Goal: Information Seeking & Learning: Learn about a topic

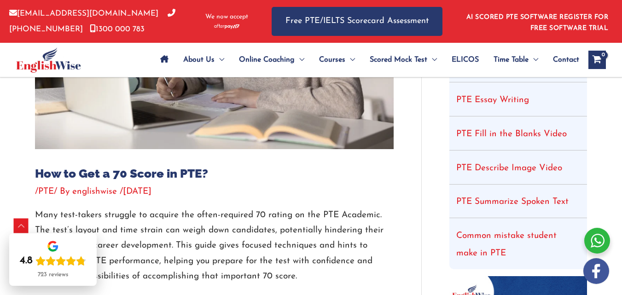
scroll to position [265, 0]
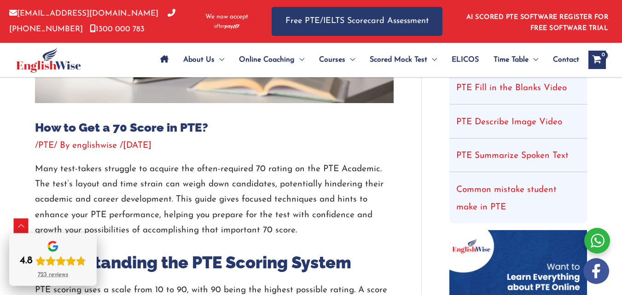
click at [66, 257] on icon "Rating: 4.8 out of 5" at bounding box center [71, 261] width 10 height 10
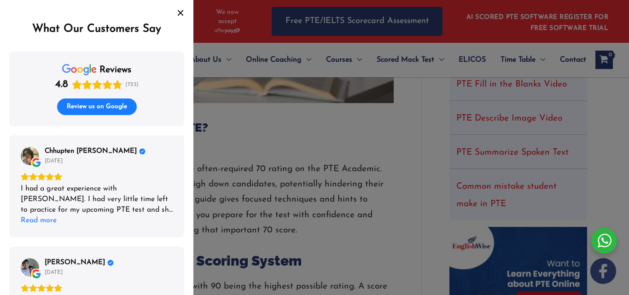
click at [179, 10] on icon "Close" at bounding box center [180, 12] width 7 height 7
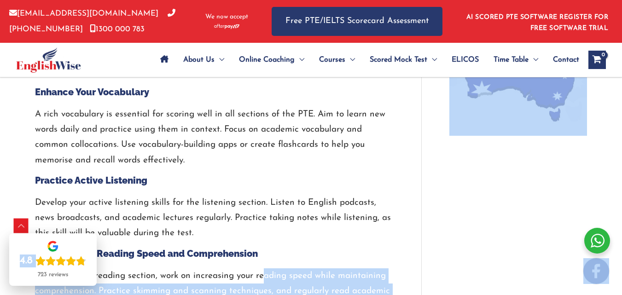
drag, startPoint x: 75, startPoint y: 266, endPoint x: 260, endPoint y: 311, distance: 189.8
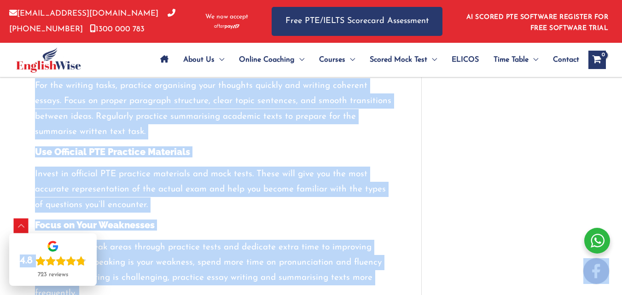
scroll to position [1578, 0]
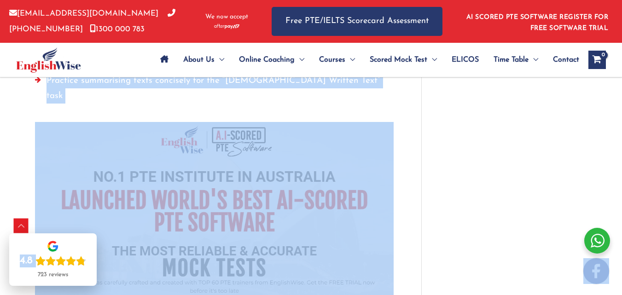
drag, startPoint x: 491, startPoint y: 246, endPoint x: 466, endPoint y: 241, distance: 25.4
drag, startPoint x: 305, startPoint y: 197, endPoint x: 97, endPoint y: 162, distance: 210.9
drag, startPoint x: 97, startPoint y: 162, endPoint x: 391, endPoint y: 165, distance: 294.5
drag, startPoint x: 391, startPoint y: 165, endPoint x: 381, endPoint y: 159, distance: 12.0
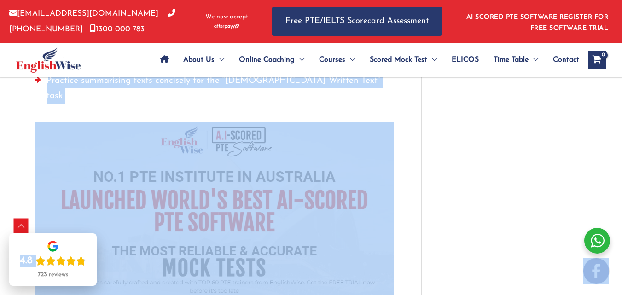
click at [381, 159] on img at bounding box center [214, 240] width 358 height 237
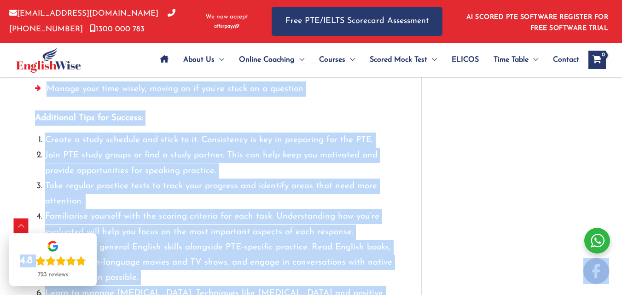
scroll to position [2222, 0]
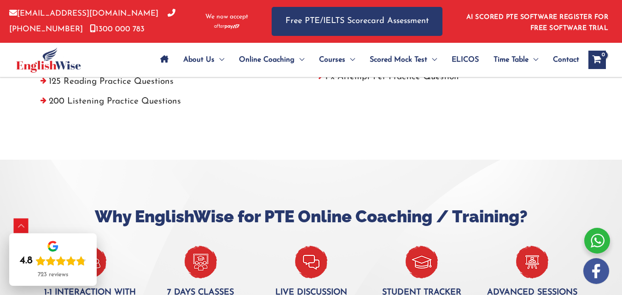
scroll to position [230, 0]
